Goal: Task Accomplishment & Management: Manage account settings

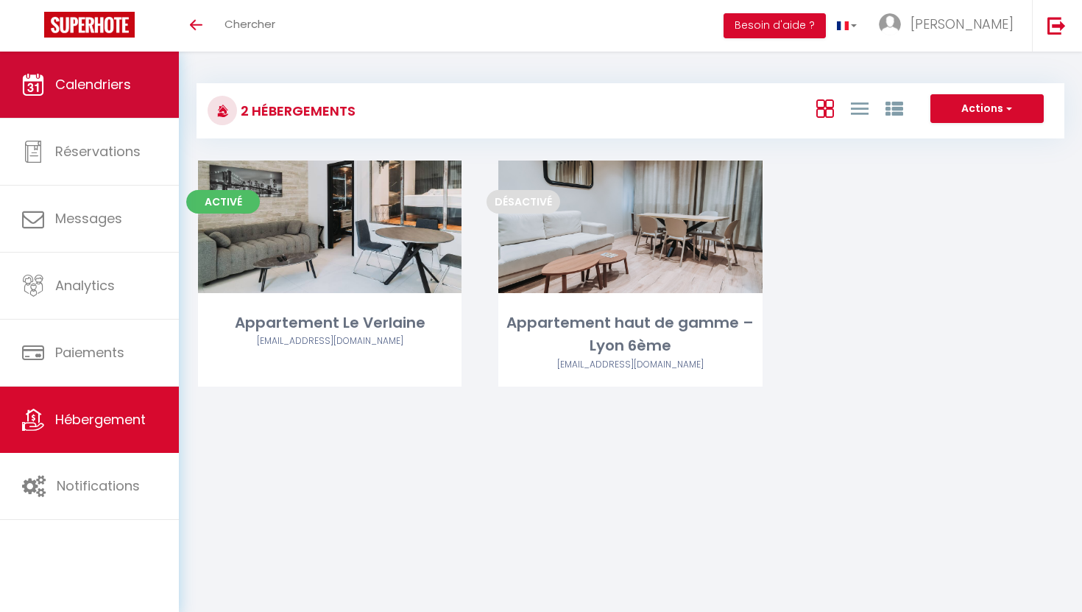
click at [108, 102] on link "Calendriers" at bounding box center [89, 85] width 179 height 66
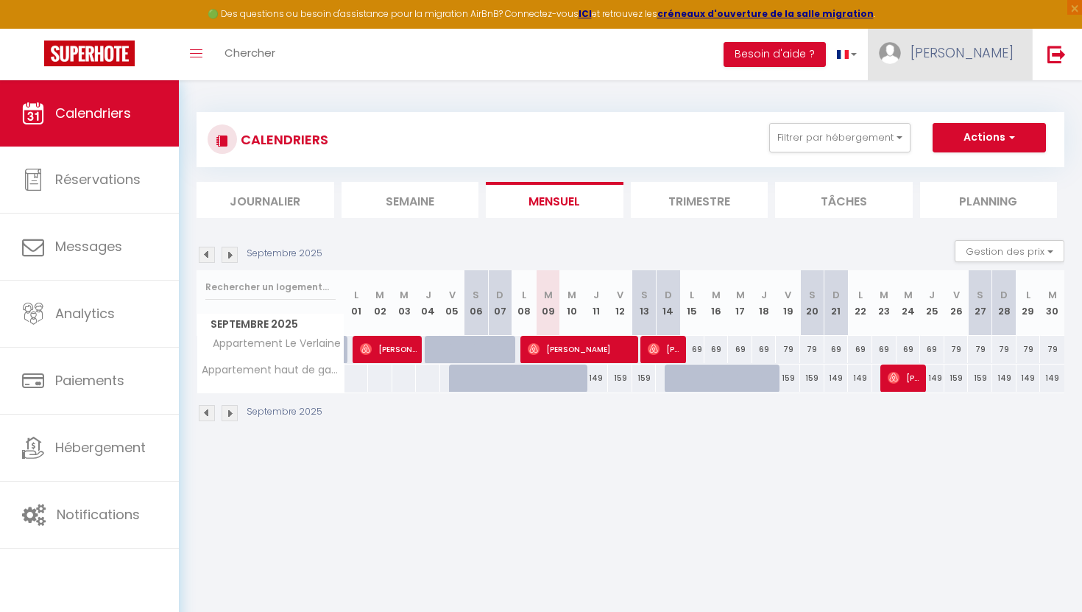
click at [971, 44] on link "[PERSON_NAME]" at bounding box center [950, 55] width 164 height 52
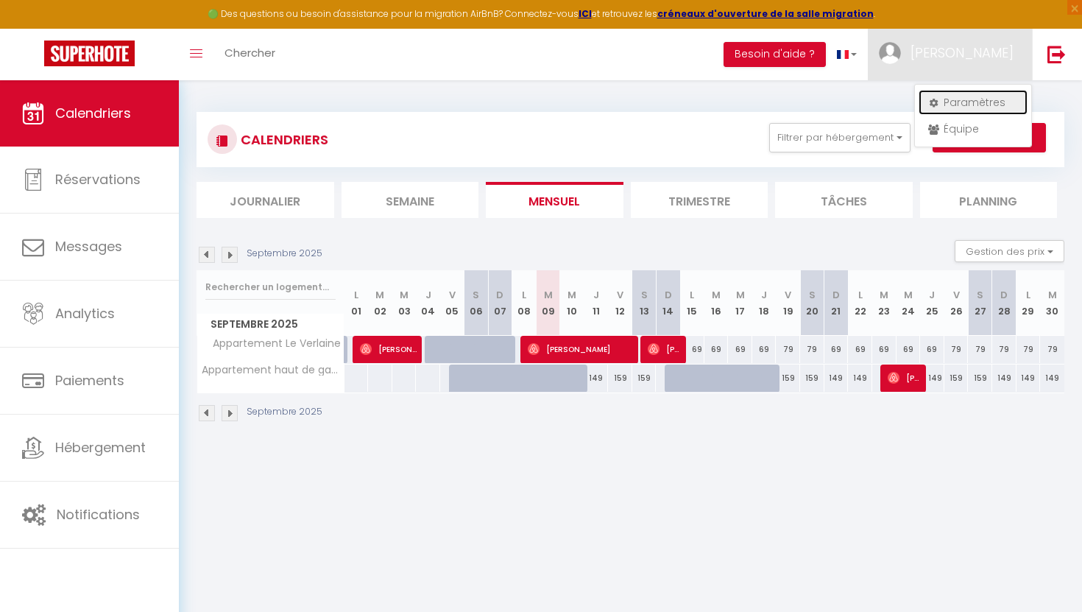
click at [938, 102] on link "Paramètres" at bounding box center [973, 102] width 109 height 25
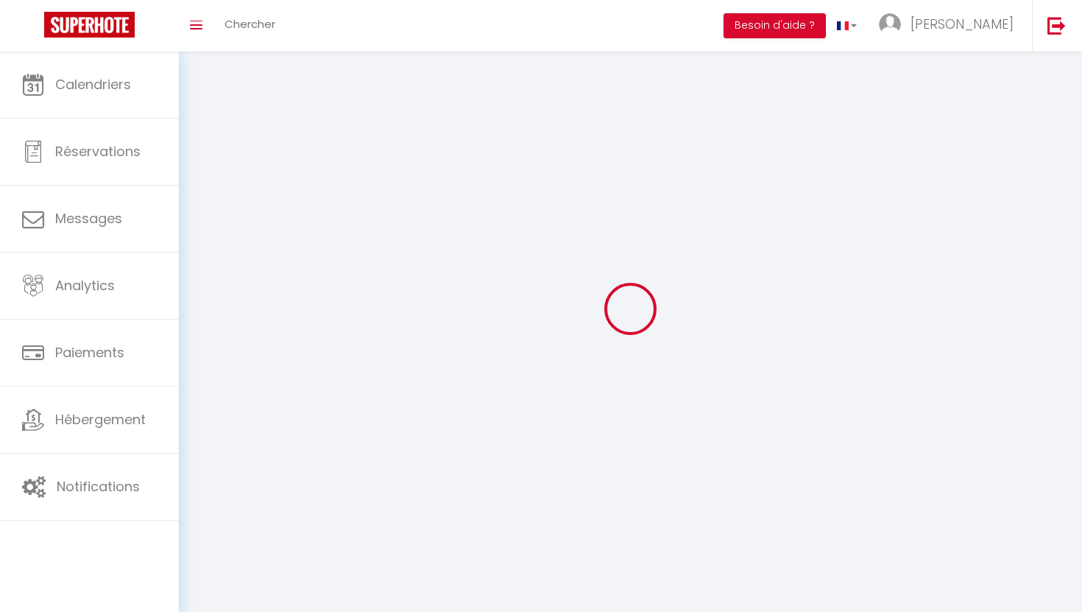
type input "[PERSON_NAME]"
type input "bentolila"
type input "0783145844"
type input "[STREET_ADDRESS][PERSON_NAME]"
type input "69100"
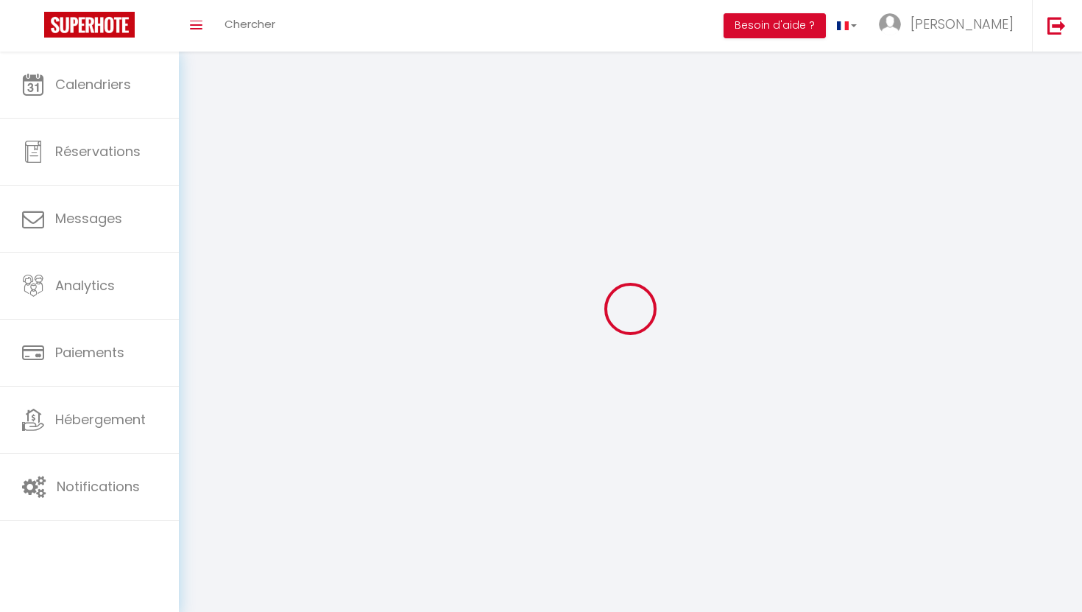
type input "villeurbanne"
type input "BsUuMoFHNGJgW52d0wOMYO3DL"
type input "rSbUV2yLy1yN5yjNoZ2tg5GSt"
type input "[URL][DOMAIN_NAME]"
type input "BsUuMoFHNGJgW52d0wOMYO3DL"
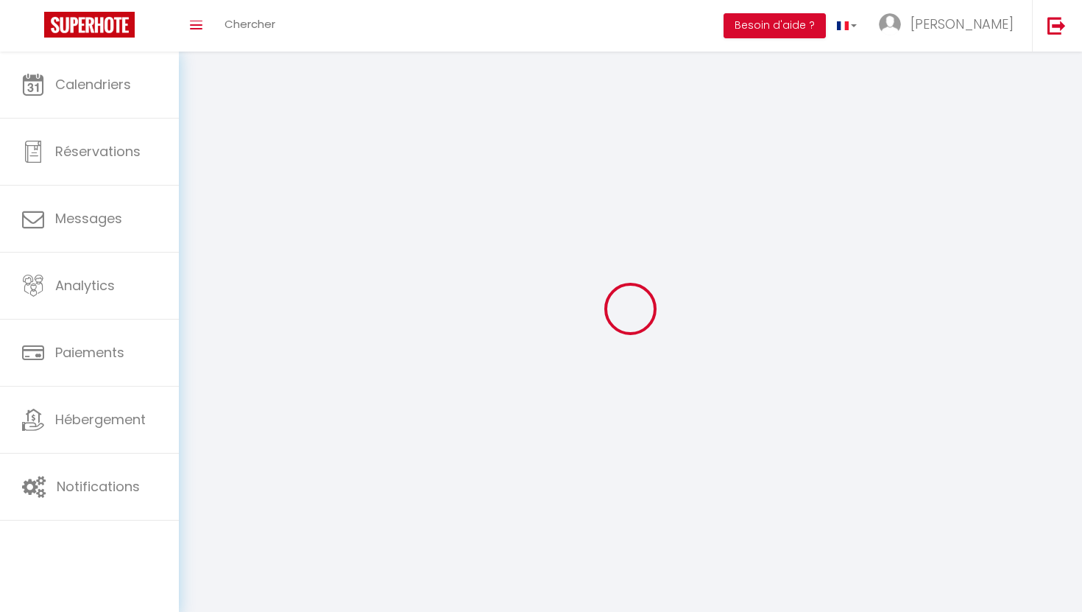
type input "rSbUV2yLy1yN5yjNoZ2tg5GSt"
type input "[URL][DOMAIN_NAME]"
select select "28"
select select "fr"
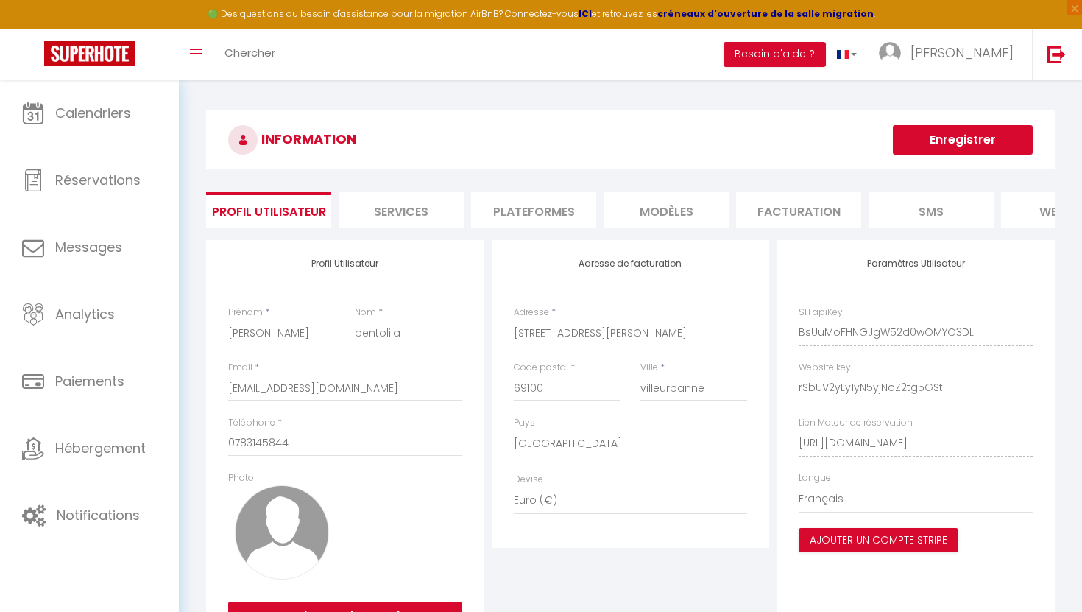
click at [526, 211] on li "Plateformes" at bounding box center [533, 210] width 125 height 36
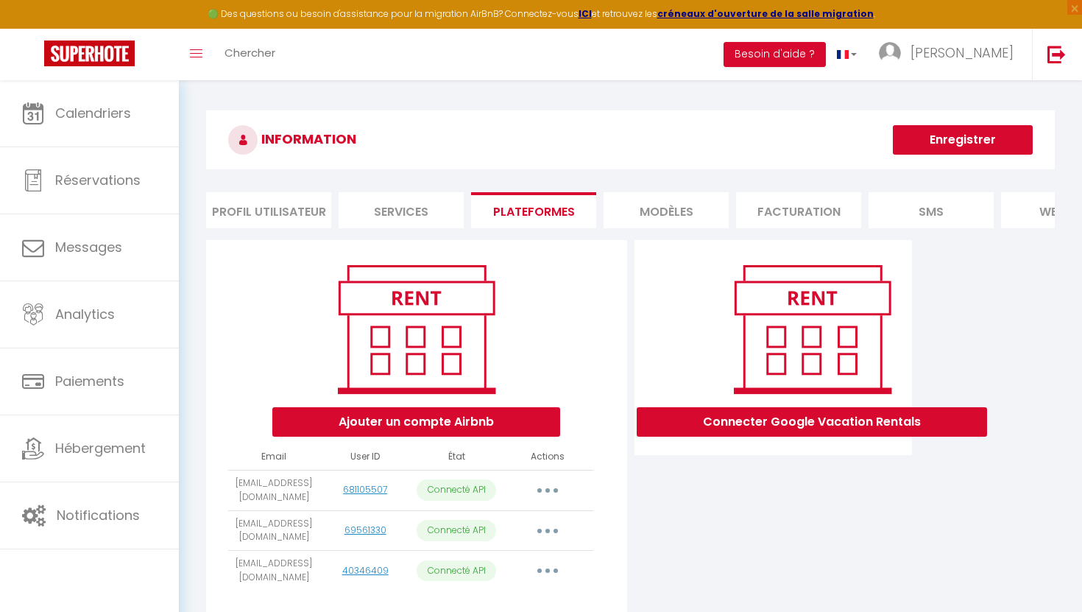
scroll to position [80, 0]
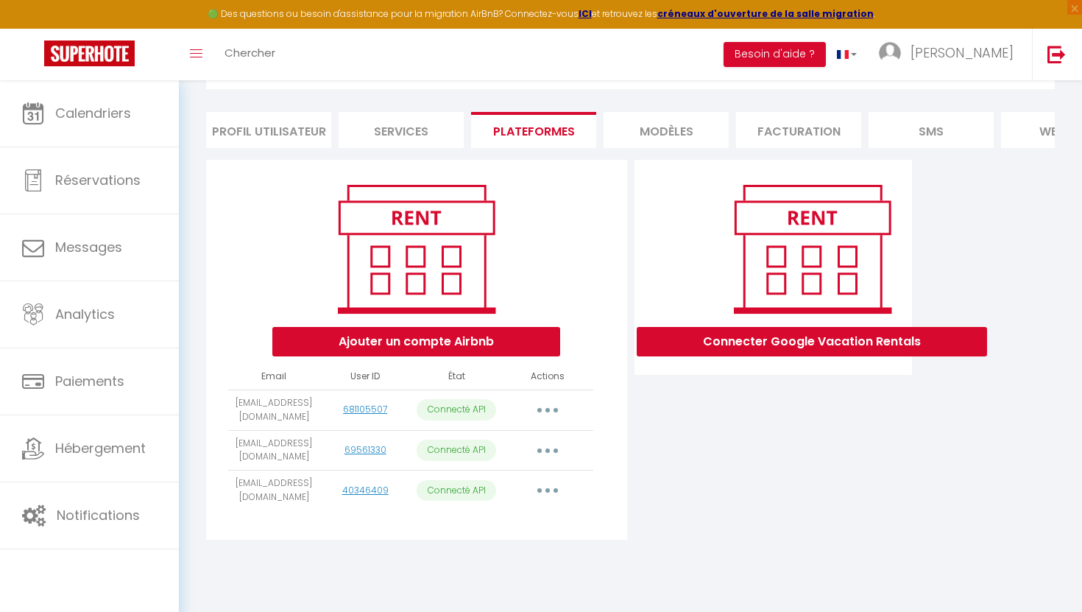
click at [546, 493] on button "button" at bounding box center [547, 490] width 41 height 24
click at [492, 509] on div "Importer les appartements Supprimer Reconnecter le compte" at bounding box center [482, 551] width 171 height 90
click at [549, 492] on button "button" at bounding box center [547, 490] width 41 height 24
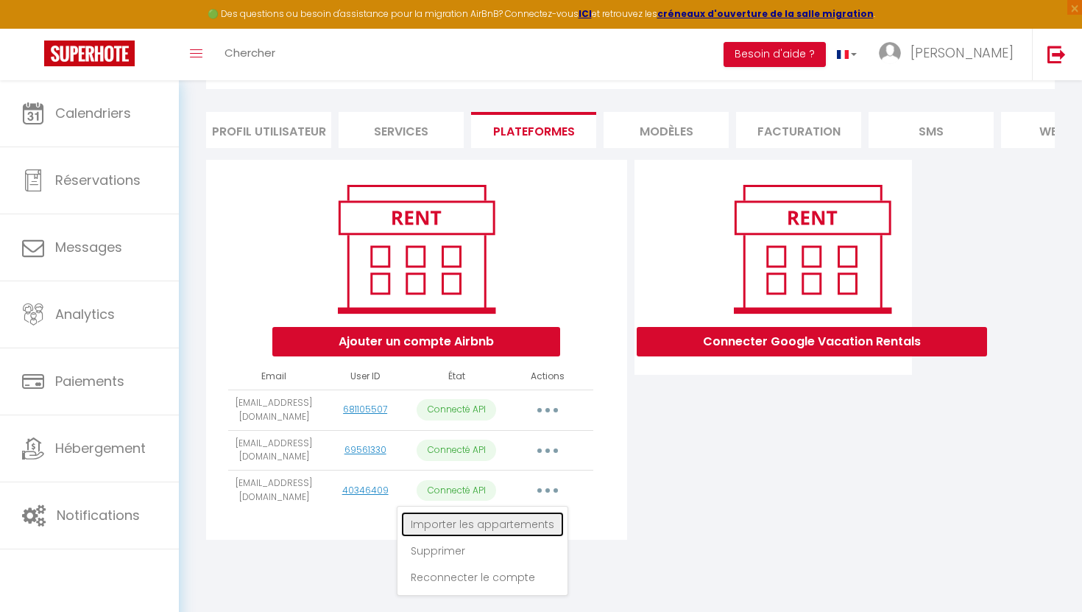
click at [532, 523] on link "Importer les appartements" at bounding box center [482, 524] width 163 height 25
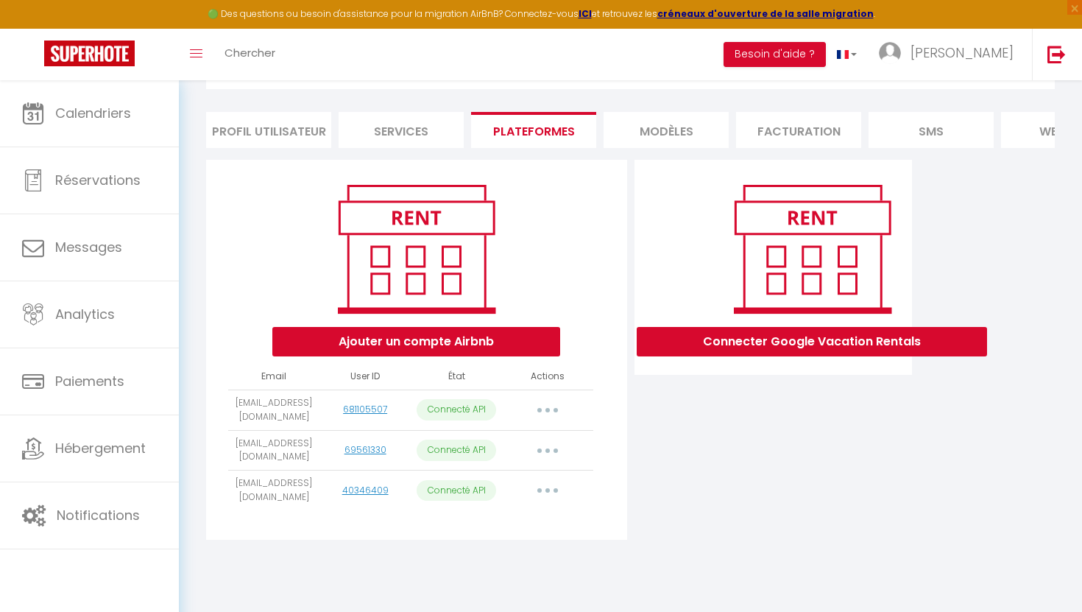
select select
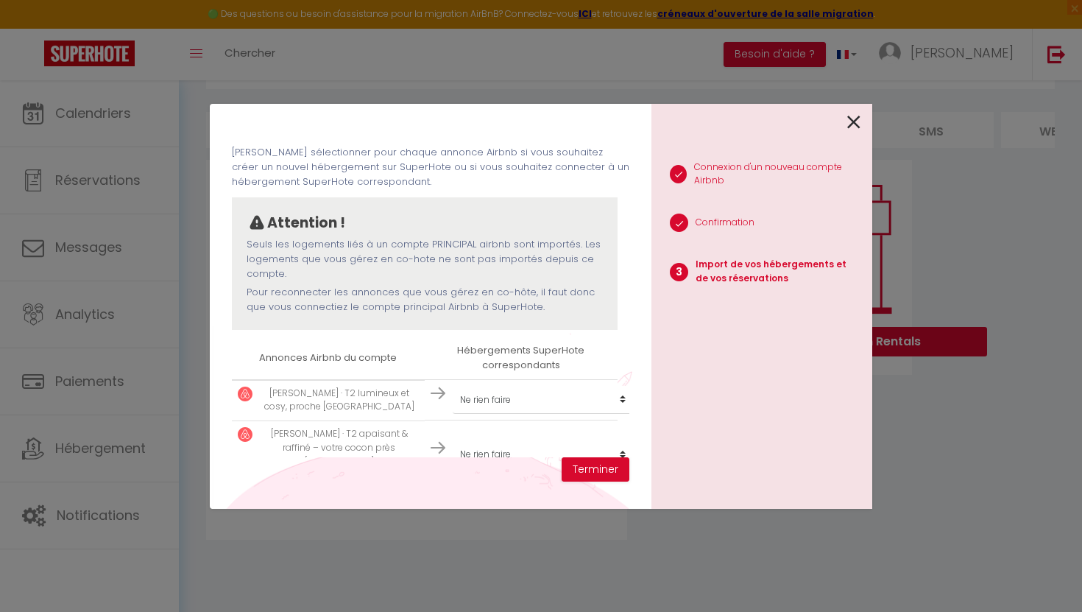
scroll to position [63, 0]
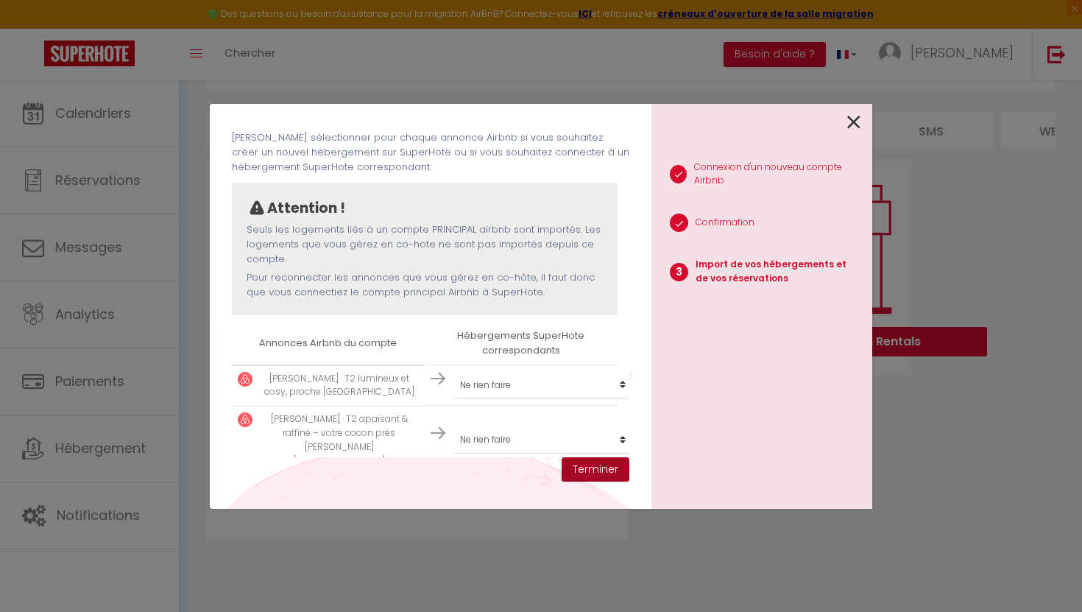
click at [593, 472] on button "Terminer" at bounding box center [596, 469] width 68 height 25
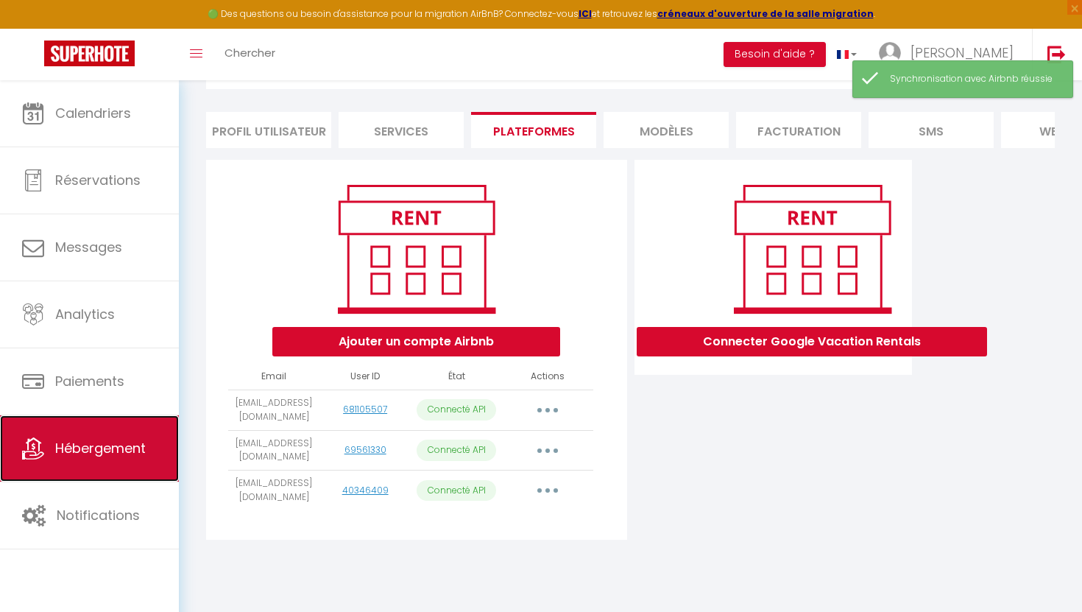
click at [82, 457] on span "Hébergement" at bounding box center [100, 448] width 91 height 18
